Goal: Information Seeking & Learning: Learn about a topic

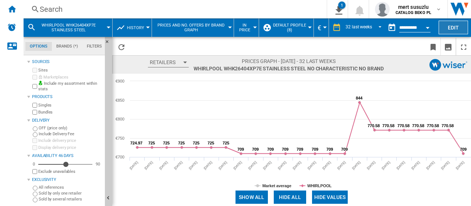
click at [461, 26] on button "Edit" at bounding box center [452, 28] width 29 height 14
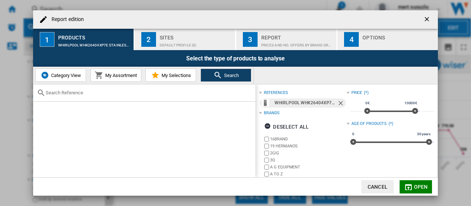
click at [86, 94] on input "Report edition ..." at bounding box center [149, 93] width 206 height 6
click at [338, 100] on ng-md-icon "Remove" at bounding box center [341, 103] width 9 height 9
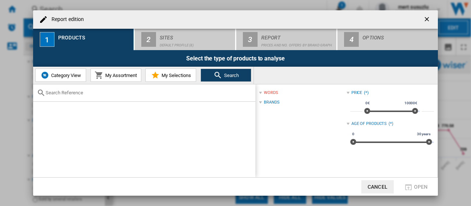
click at [115, 92] on input "Report edition ..." at bounding box center [149, 93] width 206 height 6
paste input "WHK 26362 XP5E"
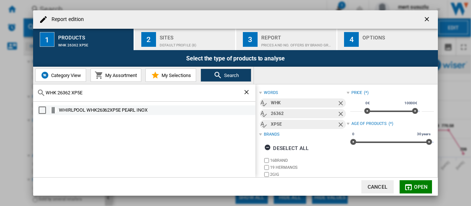
type input "WHK 26362 XP5E"
click at [49, 109] on md-checkbox "Select" at bounding box center [44, 109] width 11 height 7
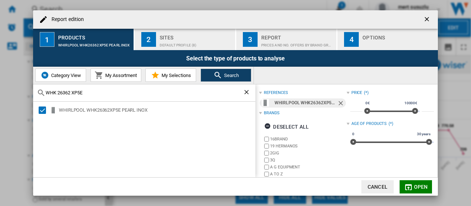
click at [418, 183] on span "Open" at bounding box center [421, 186] width 14 height 6
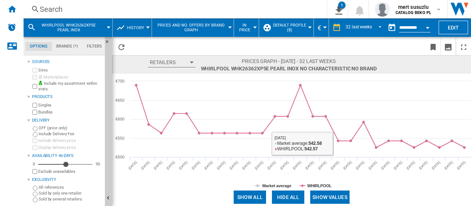
click at [334, 196] on button "Show values" at bounding box center [329, 196] width 39 height 13
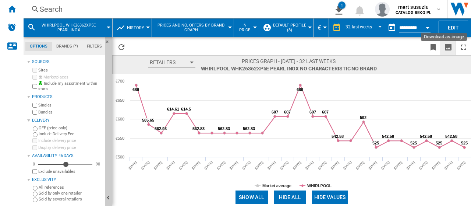
click at [446, 46] on ng-md-icon "Download as image" at bounding box center [447, 47] width 9 height 9
click at [455, 28] on button "Edit" at bounding box center [452, 28] width 29 height 14
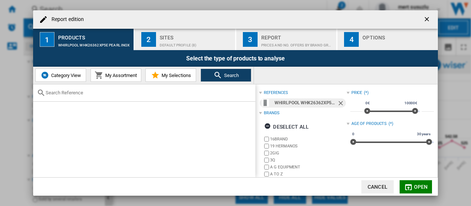
click at [339, 102] on ng-md-icon "Remove" at bounding box center [341, 103] width 9 height 9
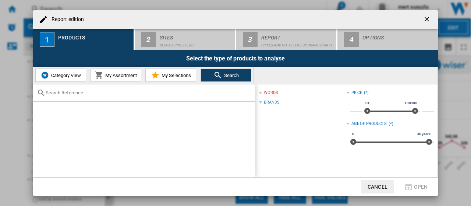
click at [93, 93] on input "Report edition ..." at bounding box center [149, 93] width 206 height 6
paste input "WHK 25364 W5E"
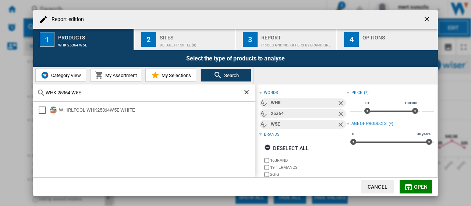
type input "WHK 25364 W5E"
click at [173, 114] on div "WHIRLPOOL WHK25364W5E WHITE" at bounding box center [147, 110] width 218 height 10
click at [40, 109] on div "Select" at bounding box center [42, 109] width 7 height 7
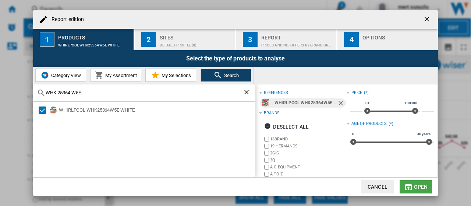
click at [415, 186] on span "Open" at bounding box center [421, 186] width 14 height 6
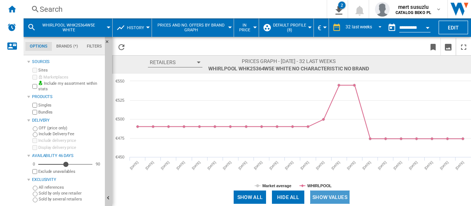
click at [345, 190] on button "Show values" at bounding box center [329, 196] width 39 height 13
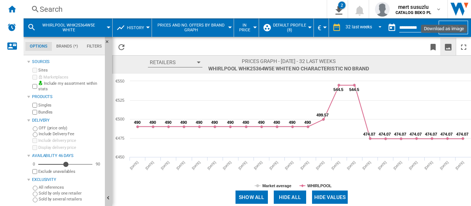
click at [450, 47] on ng-md-icon "Download as image" at bounding box center [447, 47] width 9 height 9
click at [373, 28] on span "REPORTS.WIZARD.STEPS.REPORT.STEPS.REPORT_OPTIONS.PERIOD: 32 last weeks" at bounding box center [377, 27] width 9 height 7
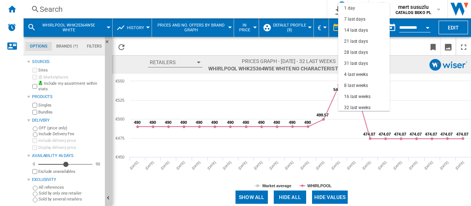
scroll to position [46, 0]
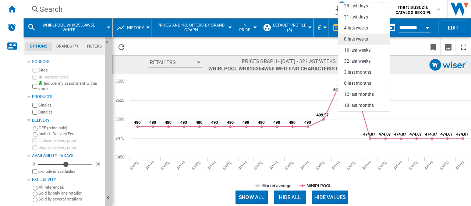
click at [362, 41] on div "8 last weeks" at bounding box center [356, 39] width 24 height 6
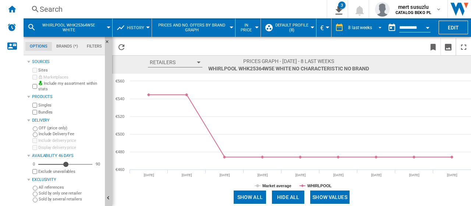
click at [375, 25] on span "REPORTS.WIZARD.STEPS.REPORT.STEPS.REPORT_OPTIONS.PERIOD: 8 last weeks" at bounding box center [377, 27] width 9 height 7
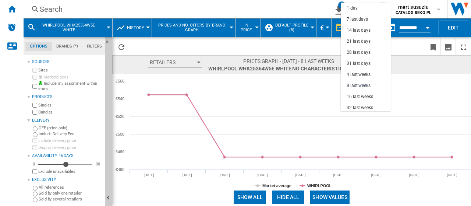
scroll to position [46, 0]
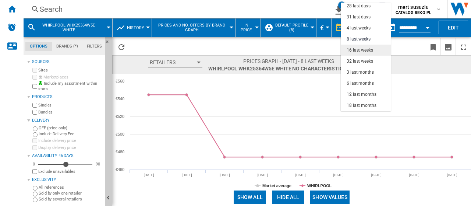
click at [360, 49] on div "16 last weeks" at bounding box center [359, 50] width 26 height 6
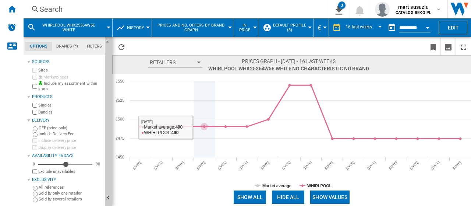
click at [206, 127] on g at bounding box center [300, 111] width 323 height 56
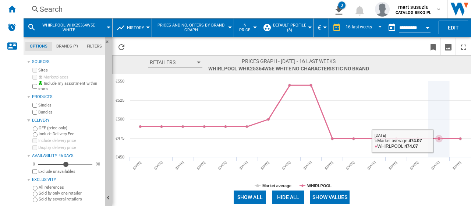
click at [447, 138] on icon at bounding box center [300, 111] width 327 height 53
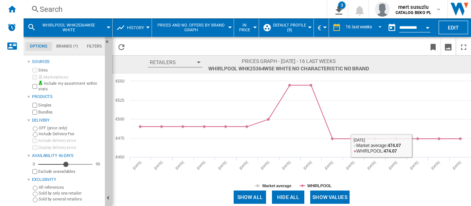
click at [415, 185] on rect at bounding box center [291, 131] width 358 height 114
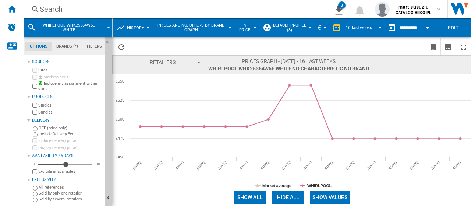
click at [378, 27] on span "REPORTS.WIZARD.STEPS.REPORT.STEPS.REPORT_OPTIONS.PERIOD: 16 last weeks" at bounding box center [377, 27] width 9 height 7
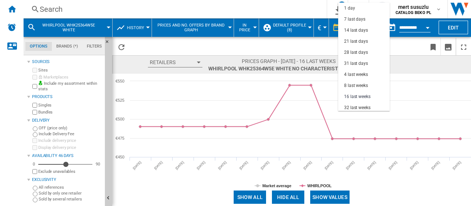
scroll to position [46, 0]
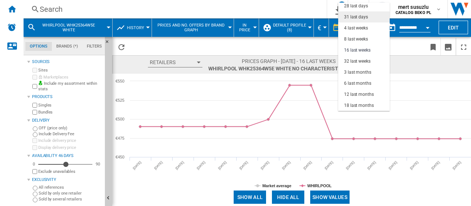
click at [363, 18] on div "31 last days" at bounding box center [356, 17] width 24 height 6
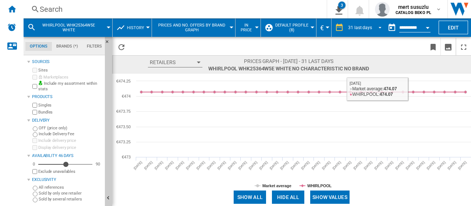
click at [378, 27] on span "REPORTS.WIZARD.STEPS.REPORT.STEPS.REPORT_OPTIONS.PERIOD: 31 last days" at bounding box center [377, 27] width 9 height 7
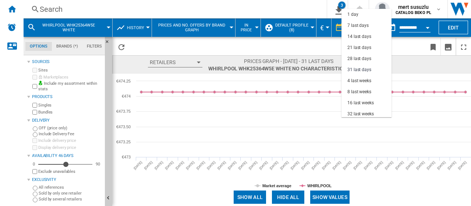
scroll to position [42, 0]
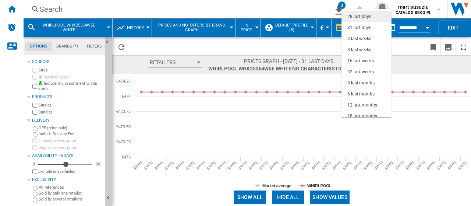
click at [374, 17] on md-option "28 last days" at bounding box center [366, 16] width 50 height 11
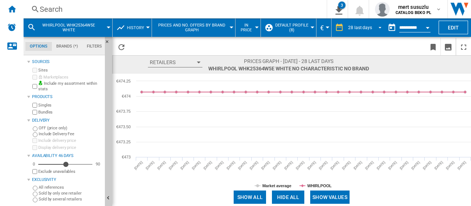
click at [374, 26] on span "REPORTS.WIZARD.STEPS.REPORT.STEPS.REPORT_OPTIONS.PERIOD: 28 last days" at bounding box center [377, 27] width 9 height 7
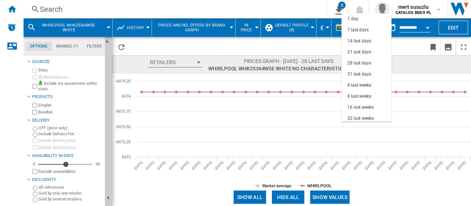
scroll to position [35, 0]
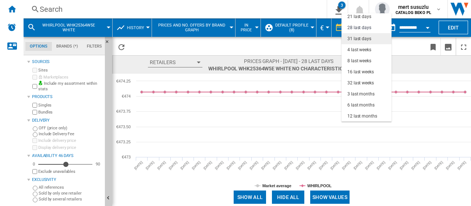
click at [369, 39] on div "31 last days" at bounding box center [359, 39] width 24 height 6
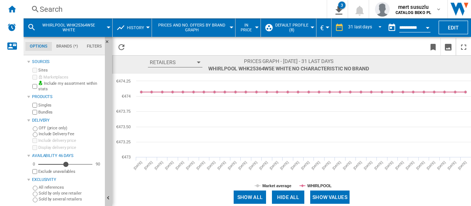
click at [110, 26] on md-menu "WHIRLPOOL WHK25364W5E WHITE" at bounding box center [68, 27] width 89 height 18
click at [146, 26] on div at bounding box center [148, 27] width 4 height 2
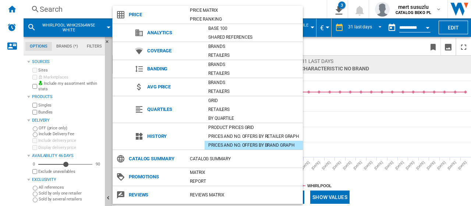
click at [276, 143] on div "Prices and No. offers by brand graph" at bounding box center [253, 144] width 98 height 7
click at [345, 125] on md-backdrop at bounding box center [235, 103] width 471 height 206
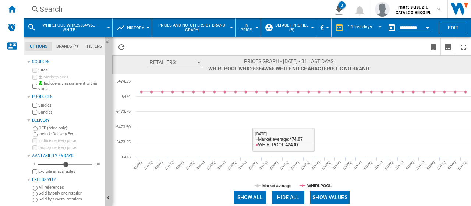
click at [323, 197] on button "Show values" at bounding box center [329, 196] width 39 height 13
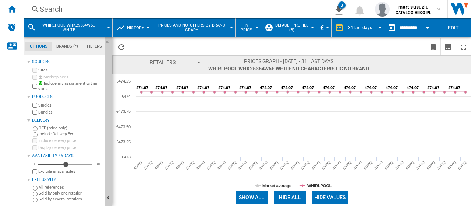
click at [370, 28] on div "31 last days" at bounding box center [360, 27] width 24 height 5
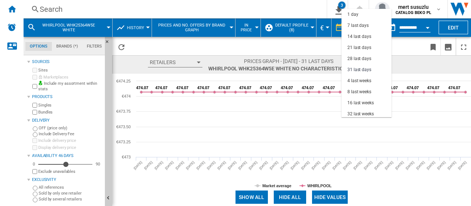
scroll to position [42, 0]
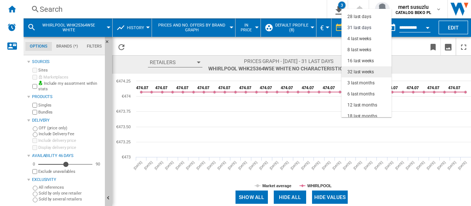
click at [368, 72] on div "32 last weeks" at bounding box center [360, 72] width 26 height 6
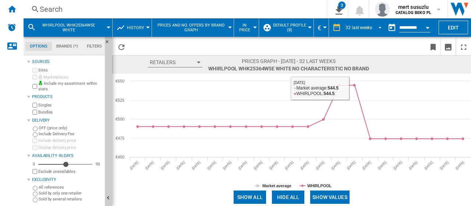
click at [373, 28] on span "REPORTS.WIZARD.STEPS.REPORT.STEPS.REPORT_OPTIONS.PERIOD: 32 last weeks" at bounding box center [377, 27] width 9 height 7
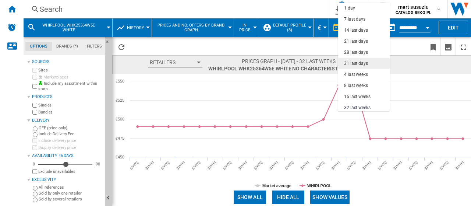
click at [365, 60] on div "31 last days" at bounding box center [356, 63] width 24 height 6
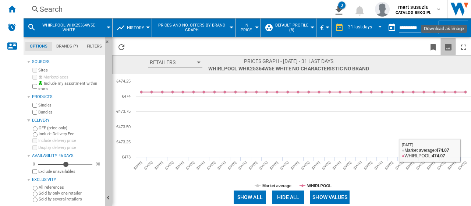
click at [447, 44] on ng-md-icon "Download as image" at bounding box center [447, 47] width 9 height 9
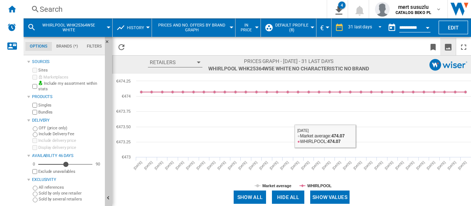
click at [332, 197] on button "Show values" at bounding box center [329, 196] width 39 height 13
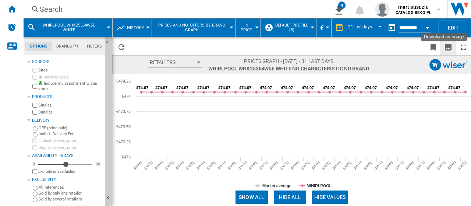
click at [450, 46] on ng-md-icon "Download as image" at bounding box center [447, 47] width 9 height 9
click at [453, 24] on button "Edit" at bounding box center [452, 28] width 29 height 14
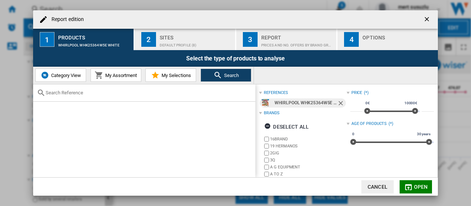
click at [338, 102] on ng-md-icon "Remove" at bounding box center [341, 103] width 9 height 9
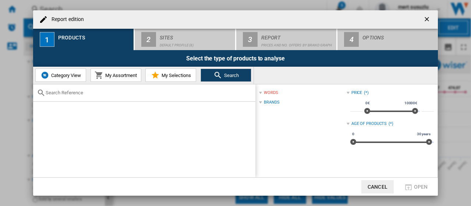
click at [121, 94] on input "Report edition ..." at bounding box center [149, 93] width 206 height 6
paste input "WHK 26362 XP5E"
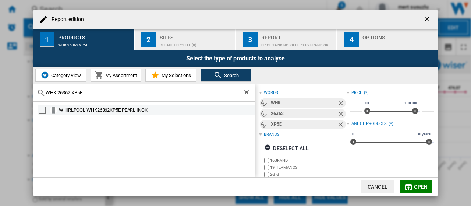
type input "WHK 26362 XP5E"
drag, startPoint x: 43, startPoint y: 111, endPoint x: 111, endPoint y: 117, distance: 68.3
click at [43, 110] on div "Select" at bounding box center [42, 109] width 7 height 7
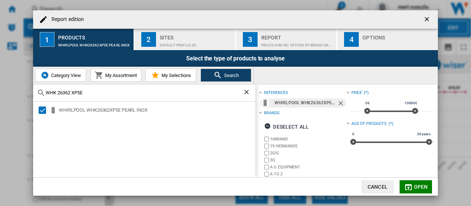
click at [421, 188] on span "Open" at bounding box center [421, 186] width 14 height 6
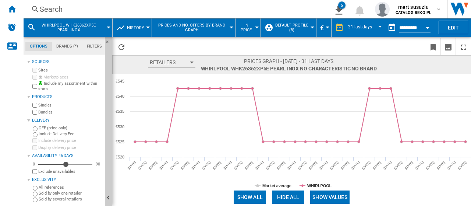
click at [332, 192] on button "Show values" at bounding box center [329, 196] width 39 height 13
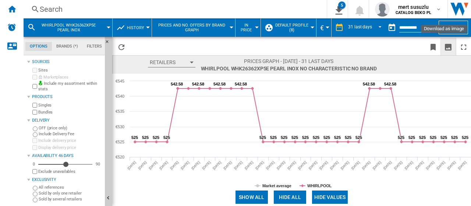
click at [451, 50] on ng-md-icon "Download as image" at bounding box center [447, 47] width 9 height 9
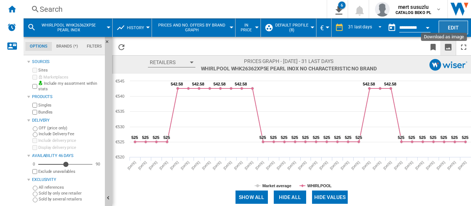
click at [450, 23] on button "Edit" at bounding box center [452, 28] width 29 height 14
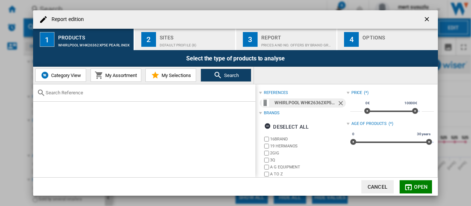
click at [197, 95] on input "Report edition ..." at bounding box center [149, 93] width 206 height 6
paste input "WHK 26404 XP7E"
type input "WHK 26404 XP7E"
click at [337, 104] on ng-md-icon "Remove" at bounding box center [341, 103] width 9 height 9
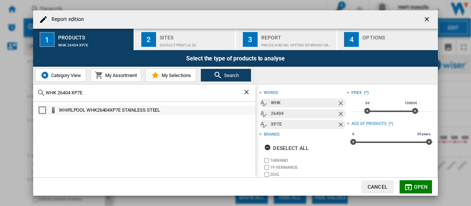
click at [40, 111] on div "Select" at bounding box center [42, 109] width 7 height 7
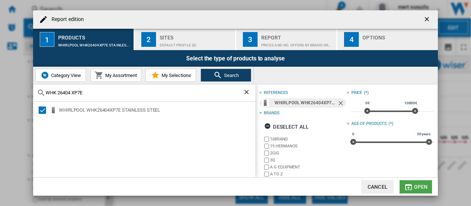
click at [414, 189] on span "Open" at bounding box center [421, 186] width 14 height 6
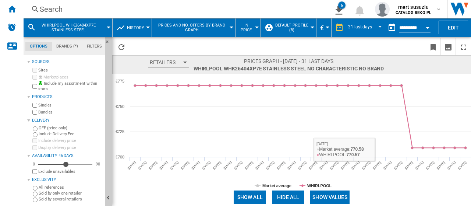
click at [334, 196] on button "Show values" at bounding box center [329, 196] width 39 height 13
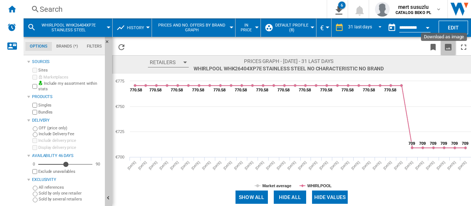
click at [448, 48] on ng-md-icon "Download as image" at bounding box center [447, 47] width 9 height 9
click at [459, 29] on button "Edit" at bounding box center [452, 28] width 29 height 14
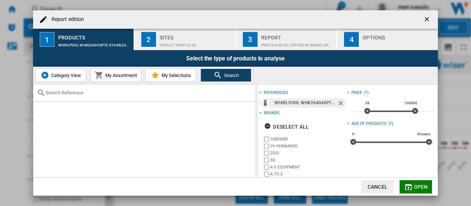
click at [341, 102] on ng-md-icon "Remove" at bounding box center [341, 103] width 9 height 9
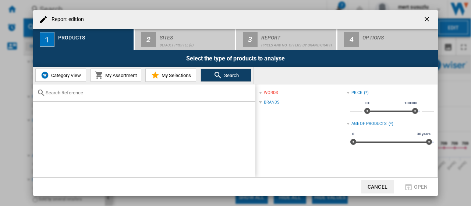
click at [143, 92] on input "Report edition ..." at bounding box center [149, 93] width 206 height 6
paste input "WHK 26403 XP6E"
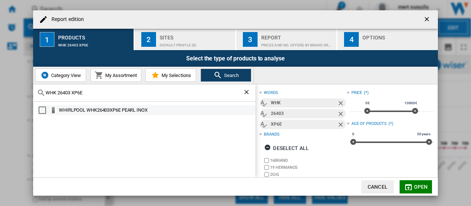
type input "WHK 26403 XP6E"
click at [43, 111] on div "Select" at bounding box center [42, 109] width 7 height 7
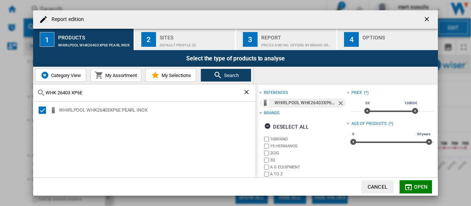
click at [416, 186] on span "Open" at bounding box center [421, 186] width 14 height 6
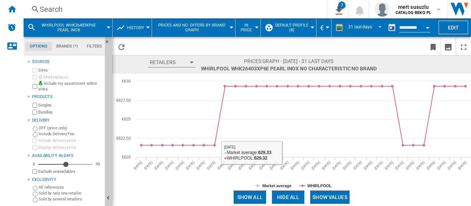
click at [330, 197] on button "Show values" at bounding box center [329, 196] width 39 height 13
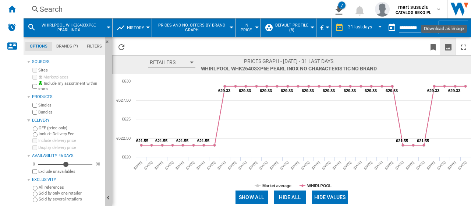
click at [446, 46] on ng-md-icon "Download as image" at bounding box center [447, 47] width 9 height 9
click at [454, 25] on button "Edit" at bounding box center [452, 28] width 29 height 14
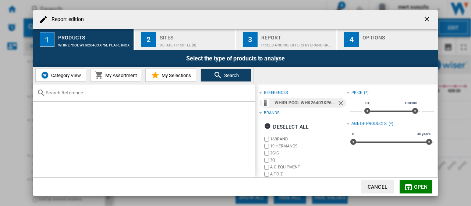
click at [339, 103] on ng-md-icon "Remove" at bounding box center [341, 103] width 9 height 9
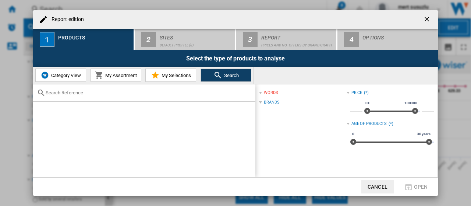
click at [127, 92] on input "Report edition ..." at bounding box center [149, 93] width 206 height 6
paste input "WHK 26404 XP5E"
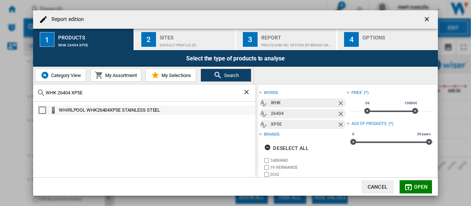
type input "WHK 26404 XP5E"
click at [42, 110] on div "Select" at bounding box center [42, 109] width 7 height 7
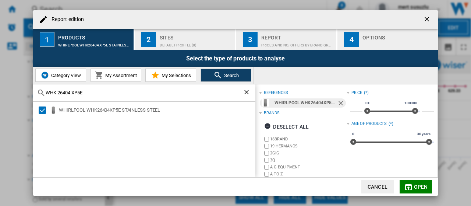
click at [418, 184] on span "Open" at bounding box center [421, 186] width 14 height 6
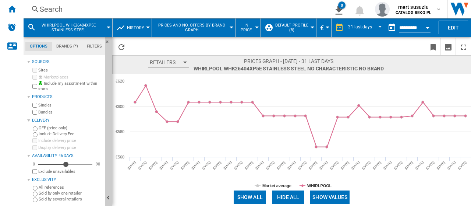
click at [325, 197] on button "Show values" at bounding box center [329, 196] width 39 height 13
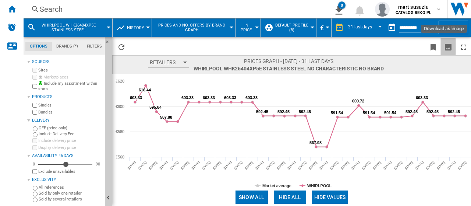
click at [446, 44] on ng-md-icon "Download as image" at bounding box center [447, 47] width 9 height 9
